Goal: Download file/media

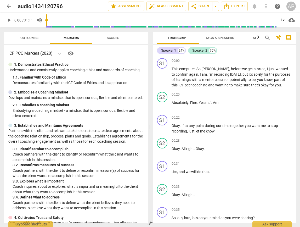
scroll to position [1, 0]
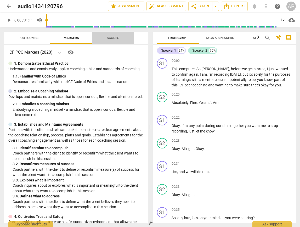
click at [114, 36] on span "Scores" at bounding box center [113, 38] width 13 height 4
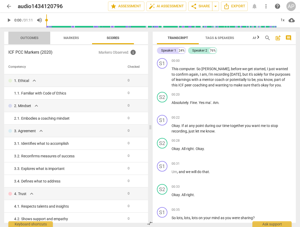
click at [24, 37] on span "Outcomes" at bounding box center [29, 38] width 18 height 4
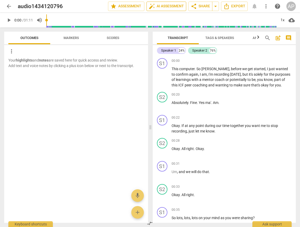
click at [166, 5] on span "auto_fix_high AI Assessment" at bounding box center [166, 6] width 35 height 6
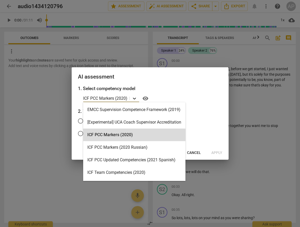
click at [134, 98] on icon at bounding box center [134, 98] width 5 height 5
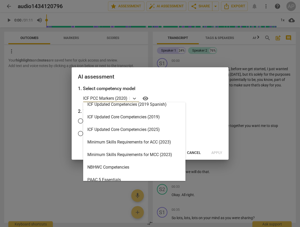
scroll to position [95, 0]
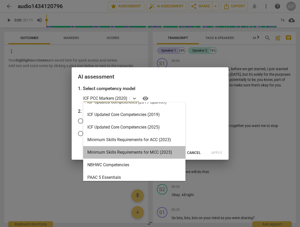
click at [140, 151] on div "Minimum Skills Requirements for MCC (2023)" at bounding box center [134, 152] width 102 height 13
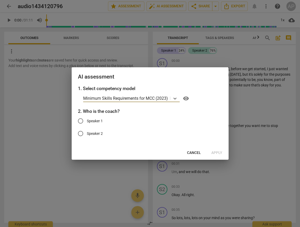
click at [81, 120] on input "Speaker 1" at bounding box center [80, 121] width 13 height 13
radio input "true"
click at [215, 153] on span "Apply" at bounding box center [216, 152] width 11 height 5
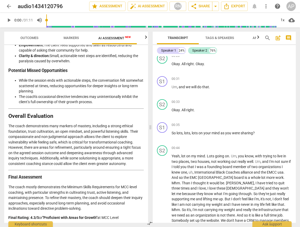
scroll to position [88, 0]
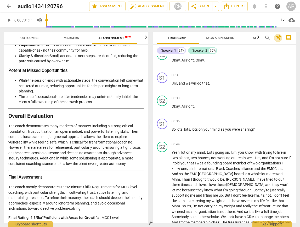
click at [279, 38] on span "post_add" at bounding box center [278, 38] width 6 height 6
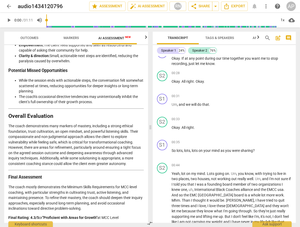
scroll to position [12, 0]
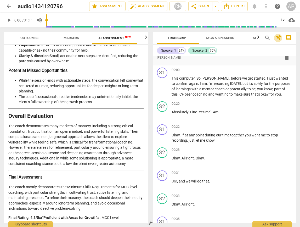
click at [279, 38] on span "post_add" at bounding box center [278, 38] width 6 height 6
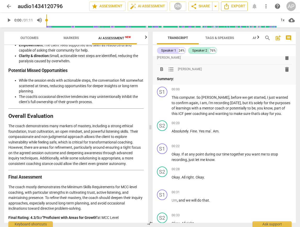
click at [235, 3] on span "Export" at bounding box center [234, 6] width 22 height 6
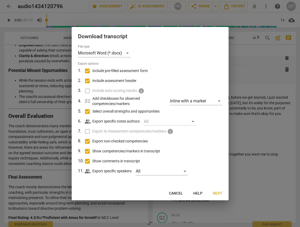
click at [219, 193] on span "Next" at bounding box center [217, 193] width 9 height 5
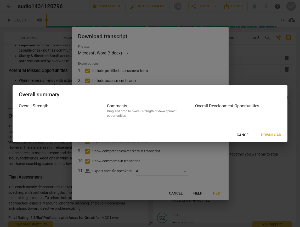
click at [272, 133] on span "Download" at bounding box center [271, 134] width 20 height 5
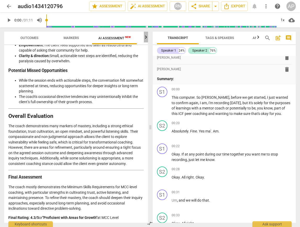
click at [145, 37] on icon "button" at bounding box center [146, 37] width 6 height 6
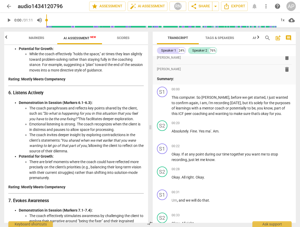
scroll to position [590, 0]
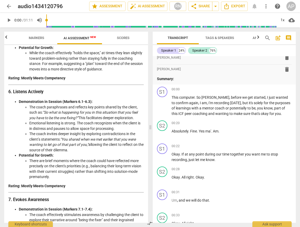
click at [90, 82] on div "Analysis of the Coaching Session Overview This document provides a detailed and…" at bounding box center [75, 35] width 135 height 1126
click at [228, 7] on icon "Export" at bounding box center [226, 6] width 6 height 6
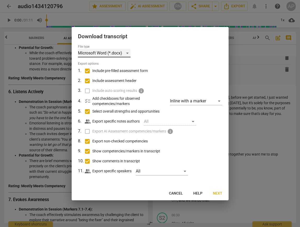
click at [127, 53] on div "Microsoft Word (*.docx)" at bounding box center [104, 53] width 53 height 8
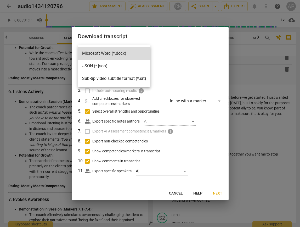
click at [127, 53] on li "Microsoft Word (*.docx)" at bounding box center [114, 53] width 72 height 13
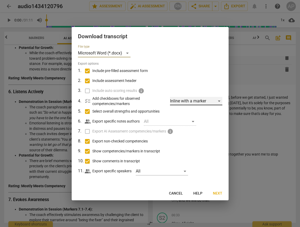
click at [218, 100] on div "Inline with a marker" at bounding box center [196, 101] width 52 height 8
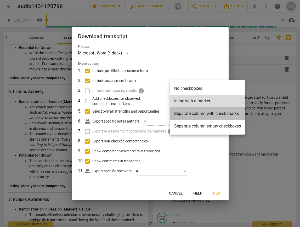
click at [215, 115] on li "Separate column with check marks" at bounding box center [207, 113] width 75 height 13
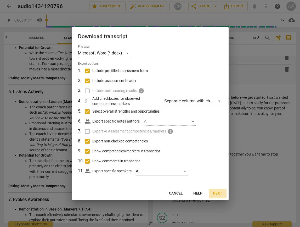
click at [217, 193] on span "Next" at bounding box center [217, 193] width 9 height 5
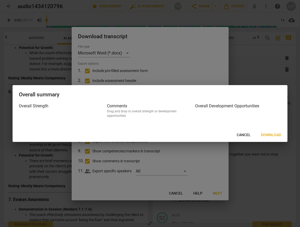
click at [273, 133] on span "Download" at bounding box center [271, 134] width 20 height 5
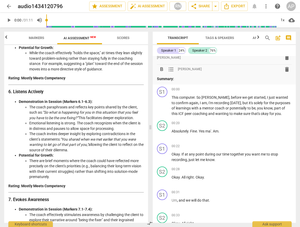
click at [239, 72] on div "format_bold format_list_bulleted [PERSON_NAME] delete" at bounding box center [224, 69] width 135 height 9
click at [240, 5] on span "Export" at bounding box center [234, 6] width 22 height 6
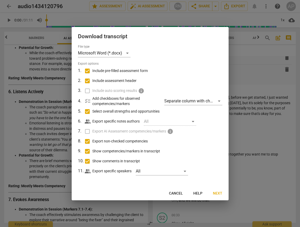
click at [86, 130] on label "Export AI Assessment competencies/markers info" at bounding box center [149, 131] width 137 height 10
click at [184, 171] on div "All" at bounding box center [162, 171] width 52 height 8
click at [263, 169] on div at bounding box center [150, 113] width 300 height 227
click at [11, 126] on div at bounding box center [150, 113] width 300 height 227
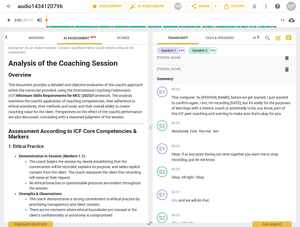
scroll to position [0, 0]
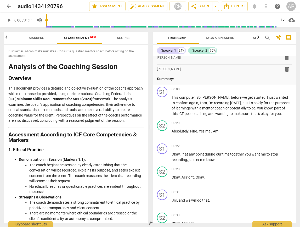
drag, startPoint x: 125, startPoint y: 216, endPoint x: 73, endPoint y: 55, distance: 168.6
click at [73, 55] on div "Disclaimer: AI can make mistakes. Consult a qualified mentor coach before actin…" at bounding box center [76, 134] width 144 height 178
copy div "Analysis of the Coaching Session Overview This document provides a detailed and…"
click at [9, 7] on span "arrow_back" at bounding box center [9, 6] width 6 height 6
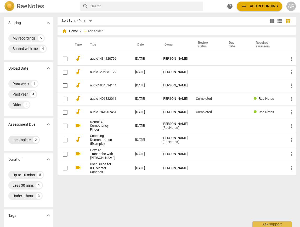
click at [23, 142] on div "Incomplete" at bounding box center [22, 139] width 18 height 5
